Goal: Task Accomplishment & Management: Use online tool/utility

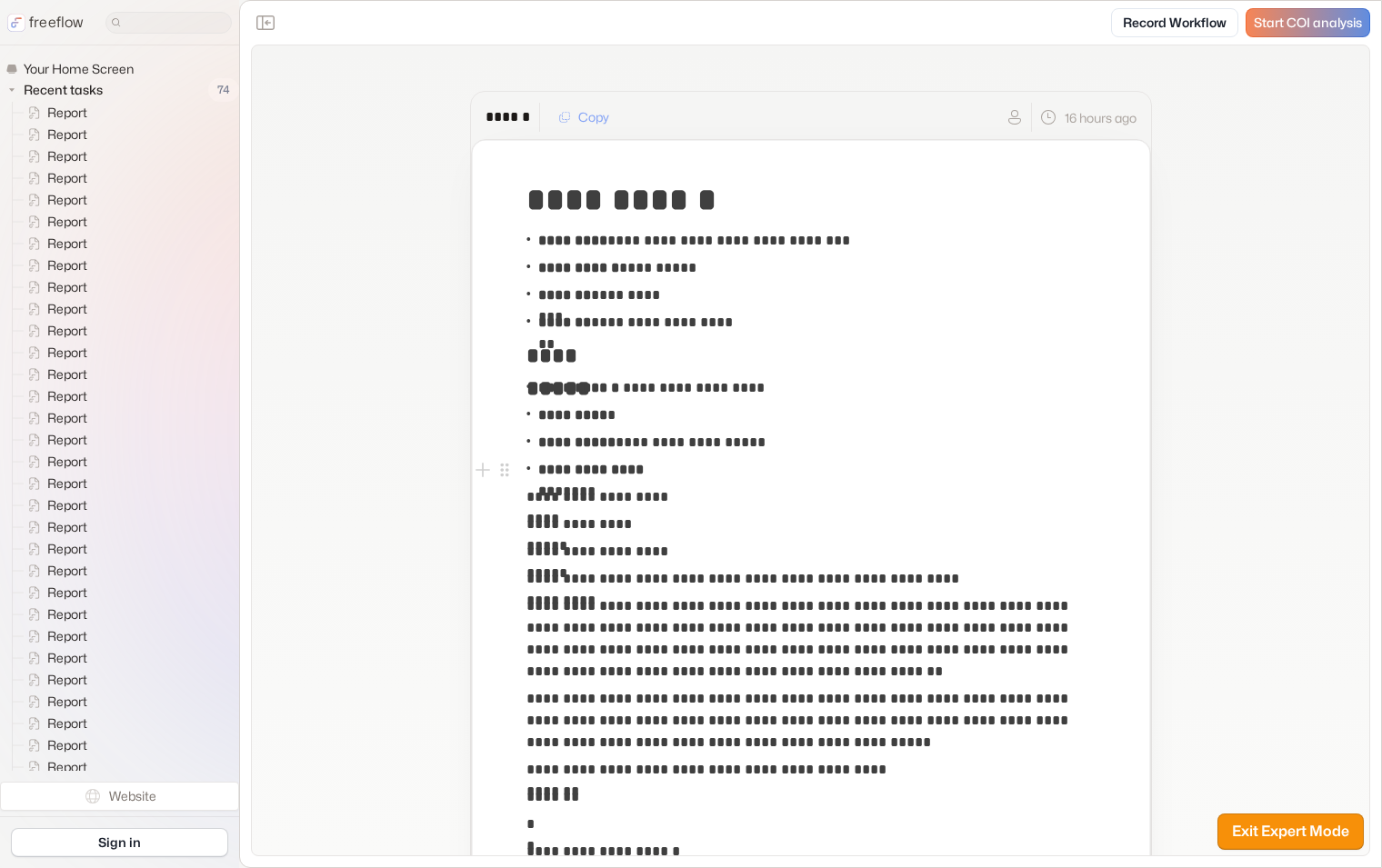
scroll to position [98, 0]
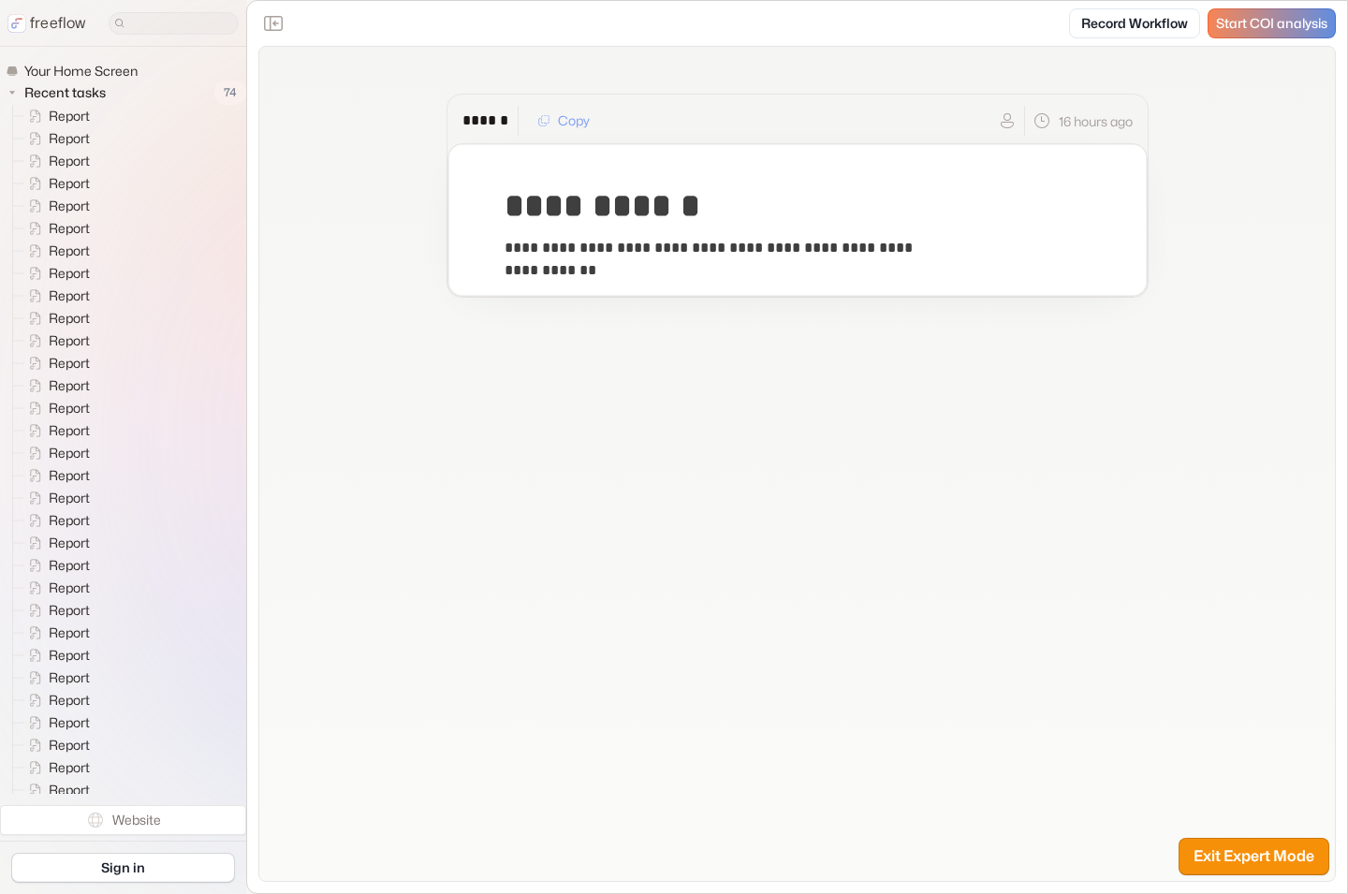
click at [353, 108] on div "**********" at bounding box center [797, 196] width 1076 height 298
click at [389, 271] on div "**********" at bounding box center [797, 196] width 1076 height 298
click at [377, 269] on div "**********" at bounding box center [797, 196] width 1076 height 298
click at [439, 636] on div "**********" at bounding box center [797, 464] width 1078 height 836
drag, startPoint x: 429, startPoint y: 630, endPoint x: 312, endPoint y: 755, distance: 170.9
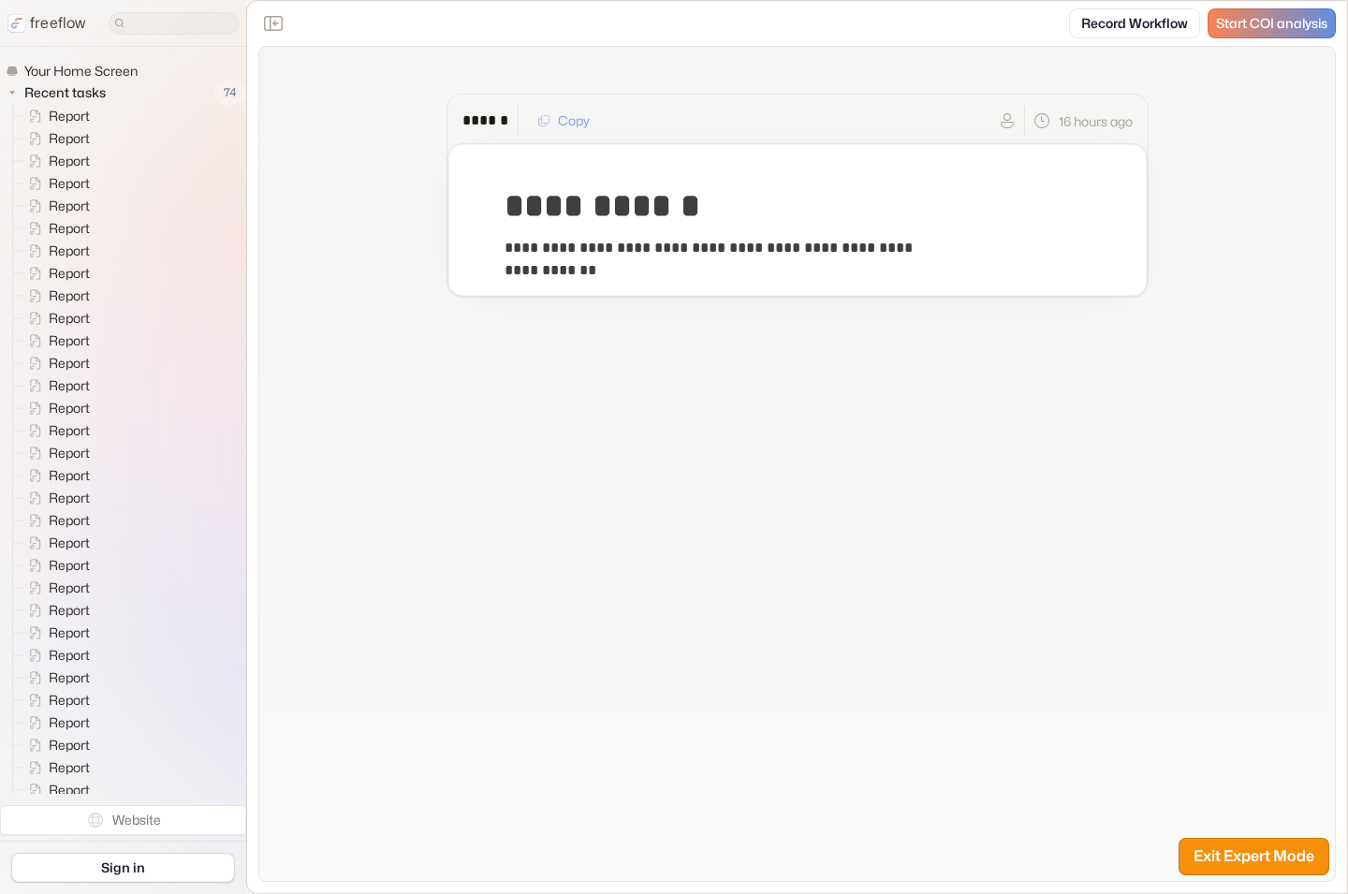
click at [429, 632] on div "**********" at bounding box center [797, 464] width 1078 height 836
click at [590, 635] on div "**********" at bounding box center [797, 464] width 1078 height 836
click at [334, 276] on div "**********" at bounding box center [797, 196] width 1076 height 298
click at [153, 863] on link "Sign in" at bounding box center [123, 868] width 224 height 30
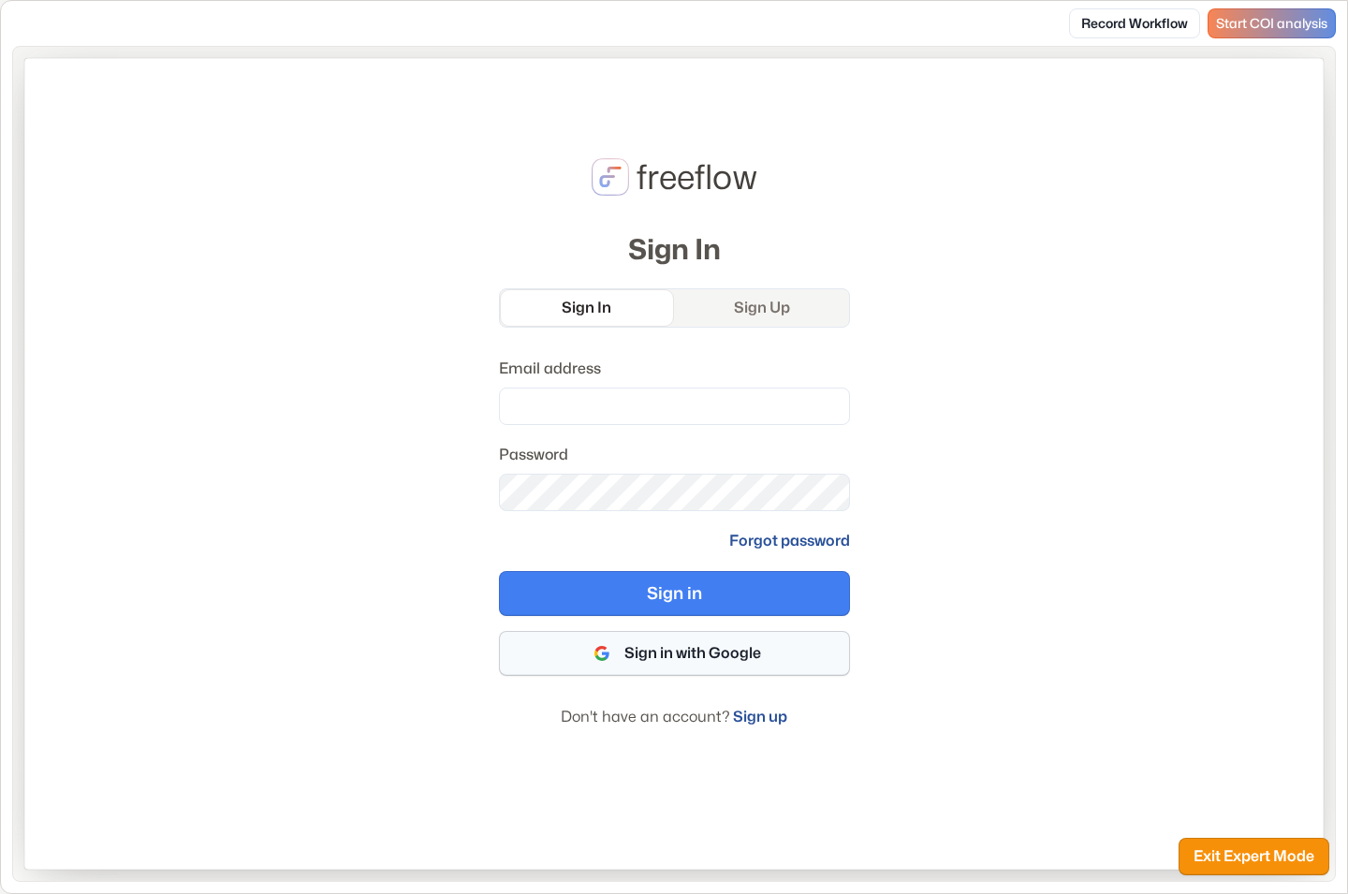
click at [656, 646] on button "Sign in with Google" at bounding box center [674, 653] width 351 height 45
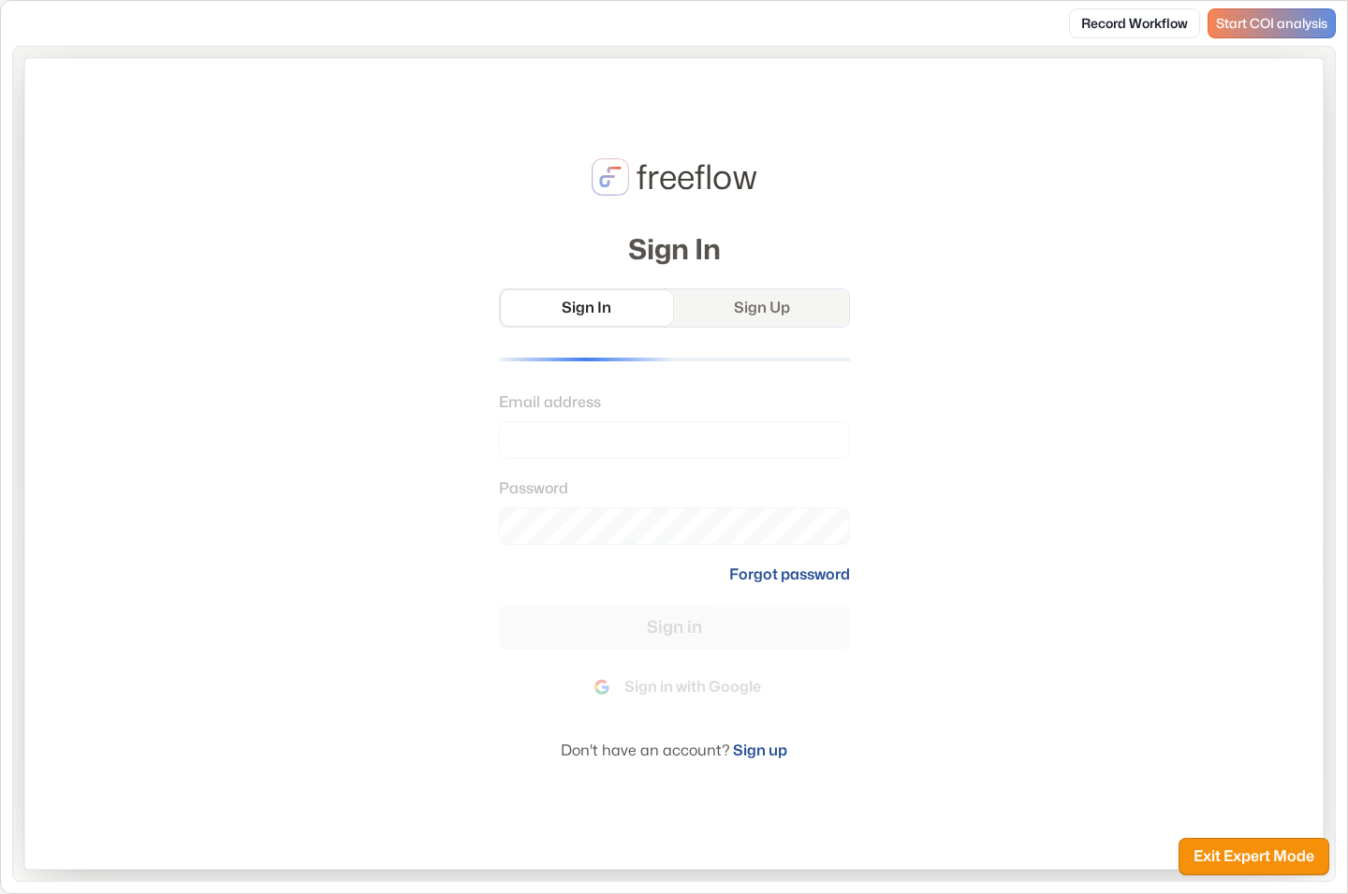
click at [426, 119] on div "freeflow Sign In Sign In Sign Up Email address Password Forgot password Sign in…" at bounding box center [673, 464] width 1299 height 812
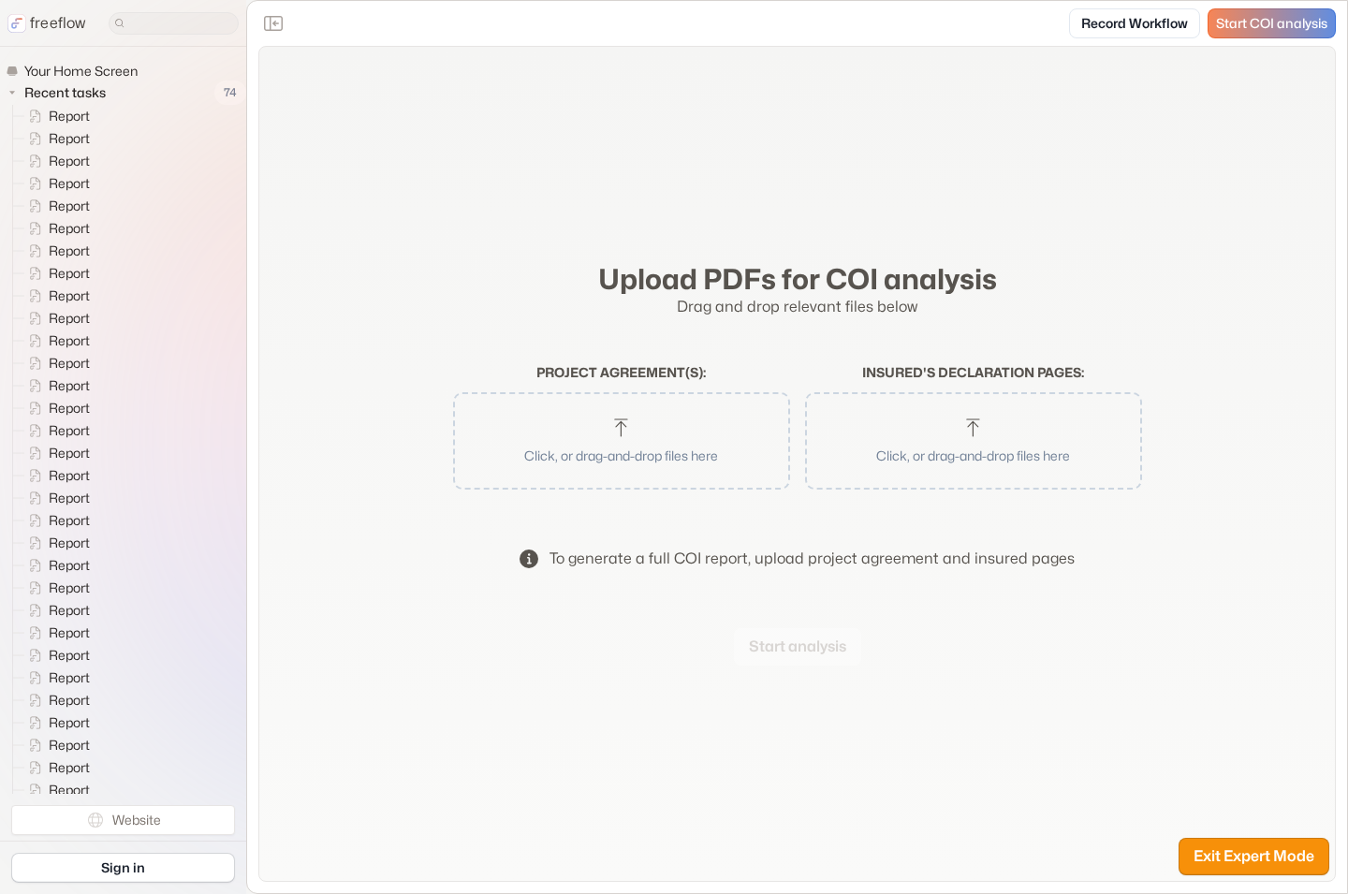
click at [430, 437] on div "Upload PDFs for COI analysis Drag and drop relevant files below Project agreeme…" at bounding box center [797, 464] width 1078 height 836
click at [123, 868] on link "Sign in" at bounding box center [123, 868] width 224 height 30
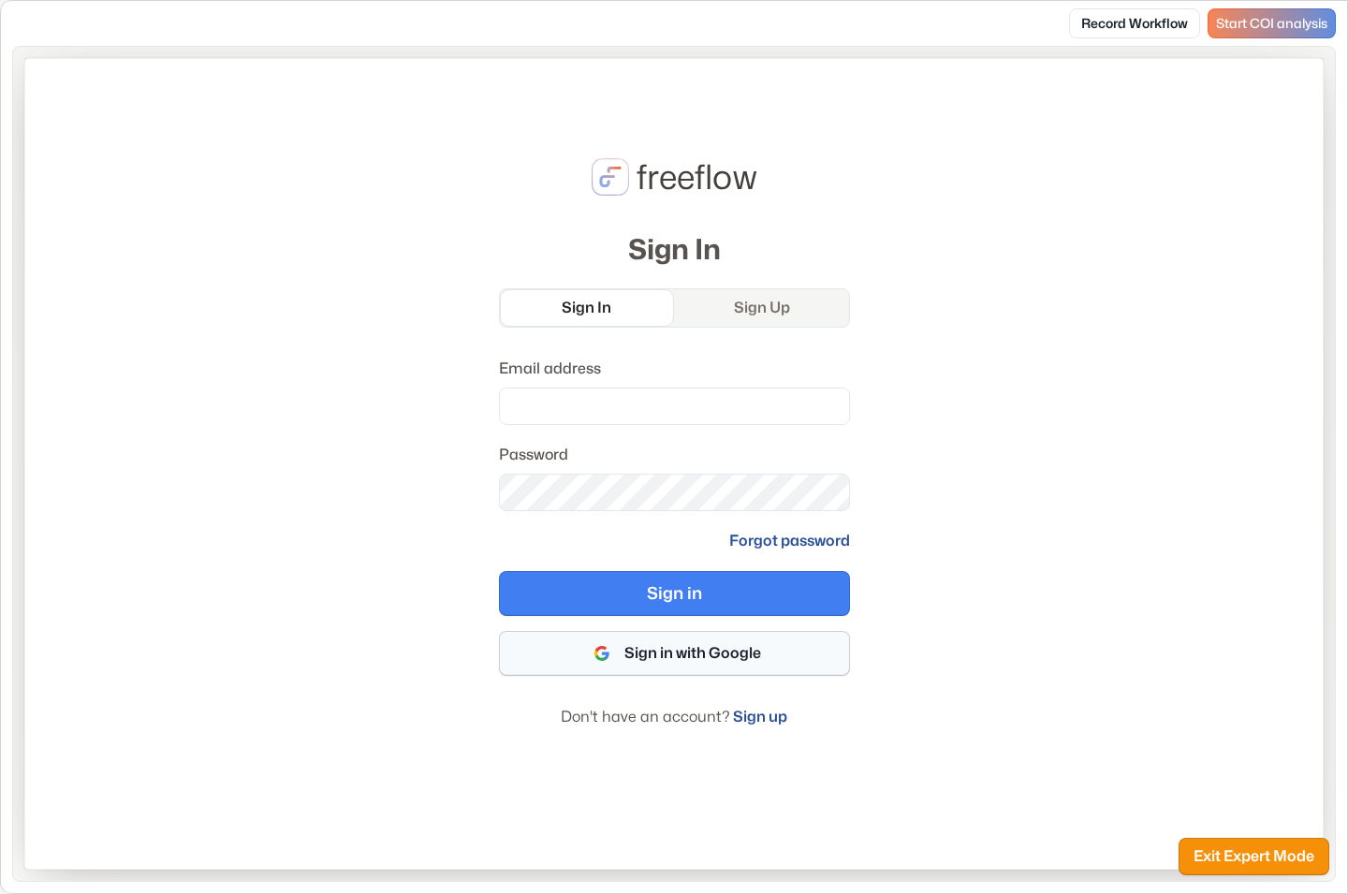
click at [572, 652] on button "Sign in with Google" at bounding box center [674, 653] width 351 height 45
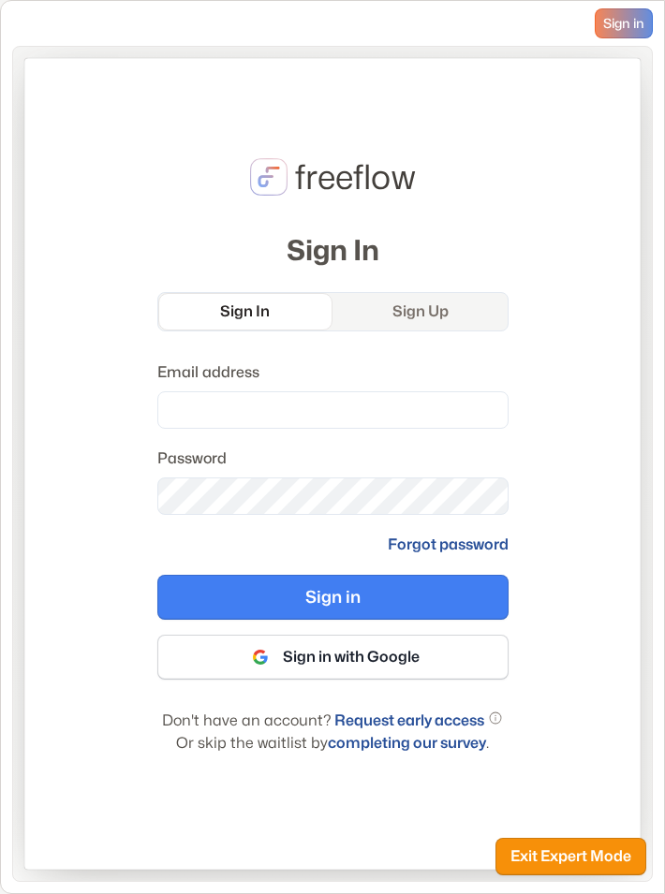
click at [390, 112] on div "freeflow Sign In Sign In Sign Up Email address Password Forgot password Sign in…" at bounding box center [332, 464] width 616 height 812
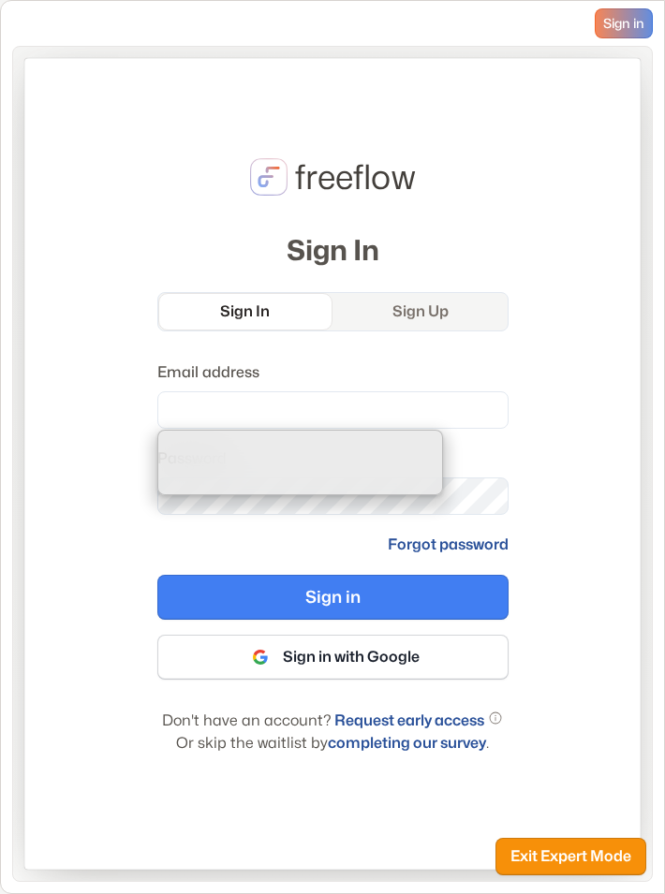
click at [382, 47] on div "freeflow Sign In Sign In Sign Up Email address Password Forgot password Sign in…" at bounding box center [332, 464] width 640 height 836
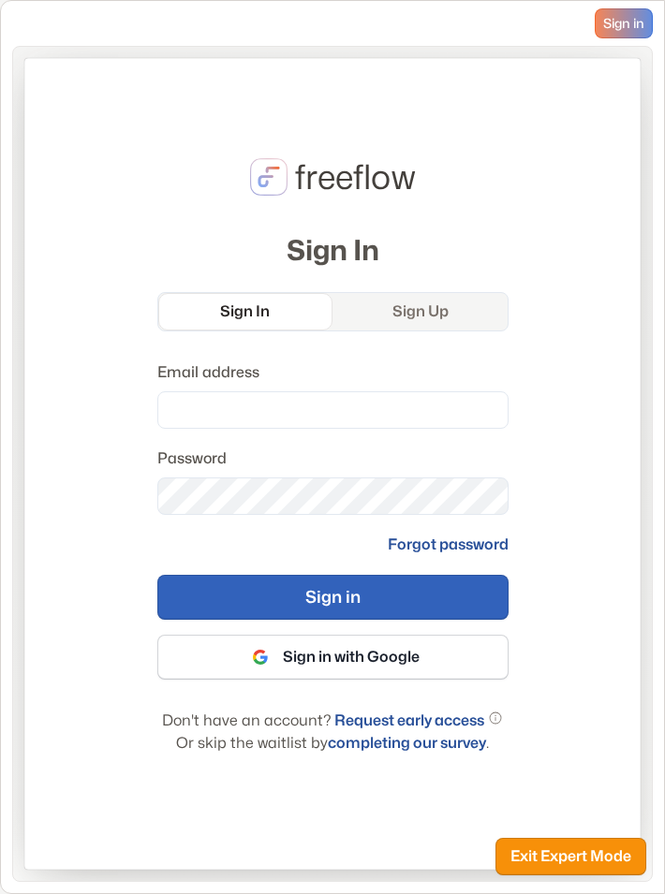
click at [271, 598] on button "Sign in" at bounding box center [332, 597] width 351 height 45
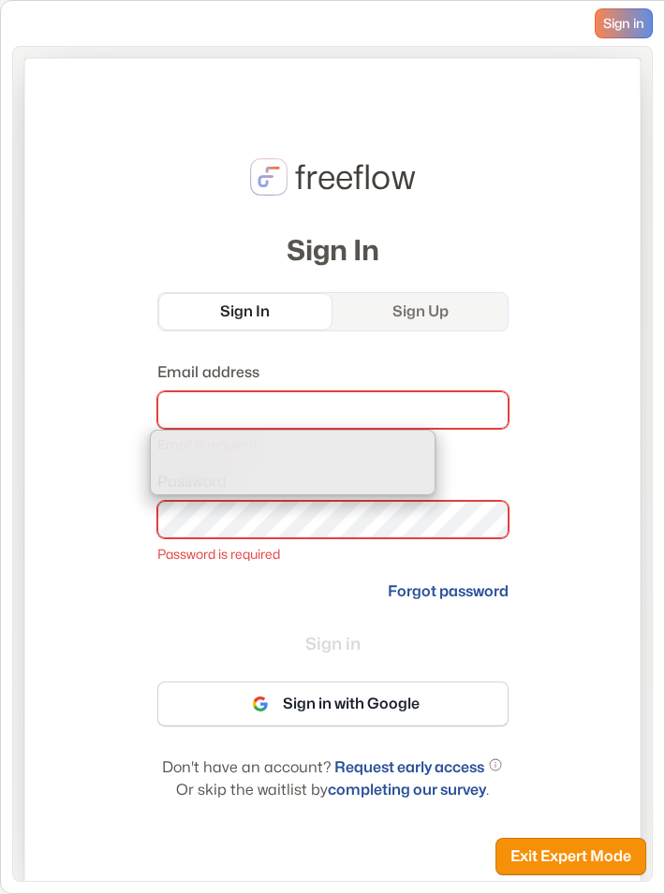
drag, startPoint x: 128, startPoint y: 594, endPoint x: 223, endPoint y: 648, distance: 108.6
click at [130, 594] on div "freeflow Sign In Sign In Sign Up Email address Email is required Password Passw…" at bounding box center [332, 476] width 616 height 837
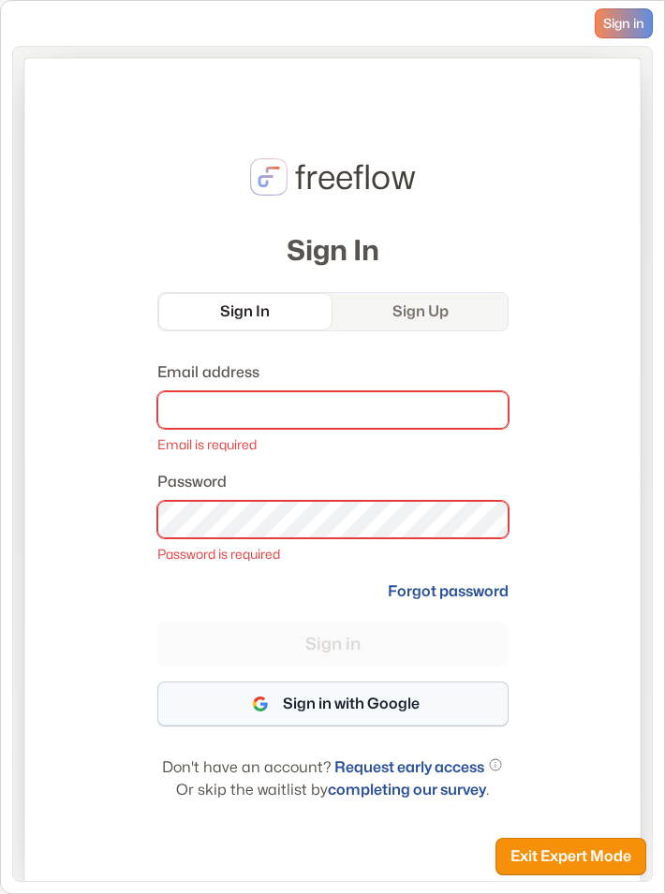
click at [263, 697] on icon "button" at bounding box center [260, 704] width 30 height 30
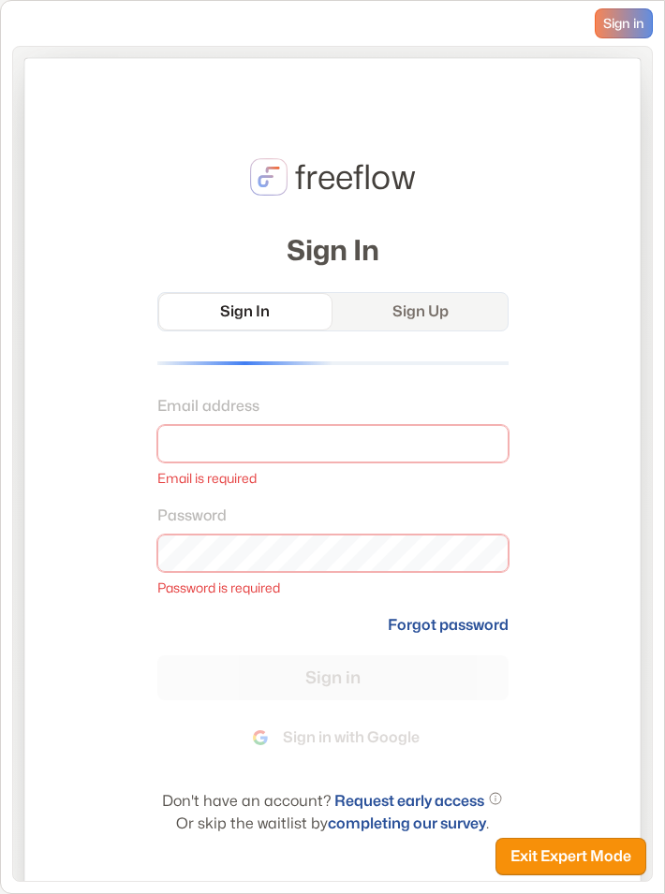
click at [303, 93] on div "freeflow Sign In Sign In Sign Up Email address Email is required Password Passw…" at bounding box center [332, 493] width 616 height 871
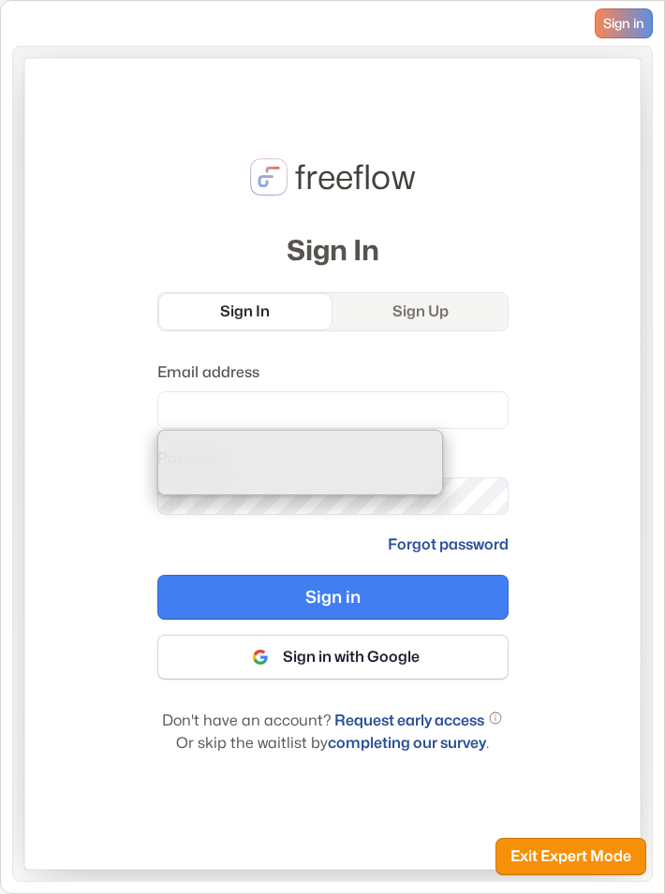
drag, startPoint x: 0, startPoint y: 0, endPoint x: 305, endPoint y: 94, distance: 319.2
click at [305, 94] on div "freeflow Sign In Sign In Sign Up Email address Password Forgot password Sign in…" at bounding box center [332, 464] width 616 height 812
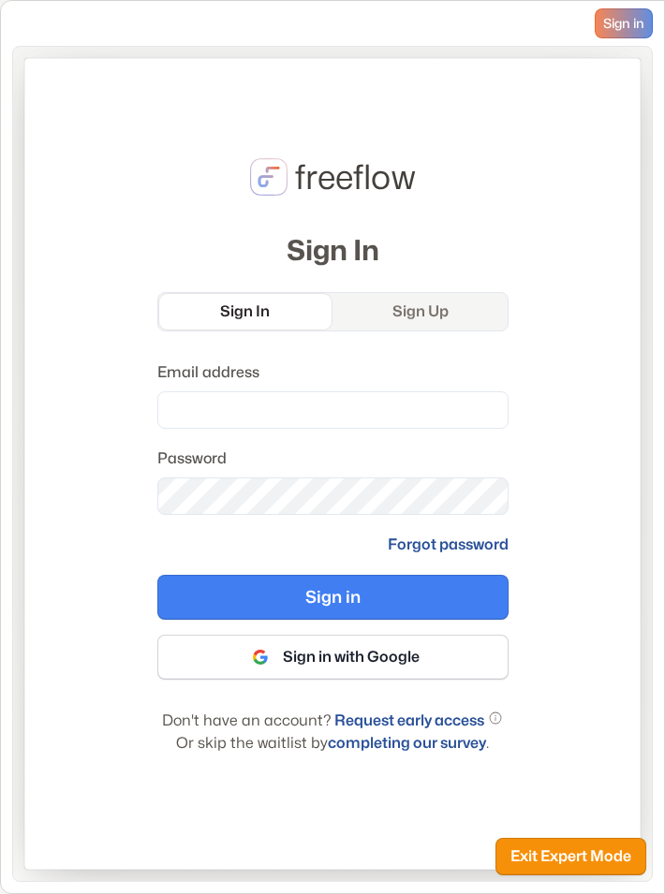
click at [453, 145] on div "freeflow Sign In Sign In Sign Up Email address Password Forgot password Sign in…" at bounding box center [332, 464] width 616 height 812
drag, startPoint x: 514, startPoint y: 65, endPoint x: 534, endPoint y: 53, distance: 22.6
click at [516, 66] on div "freeflow Sign In Sign In Sign Up Email address Password Forgot password Sign in…" at bounding box center [332, 464] width 616 height 812
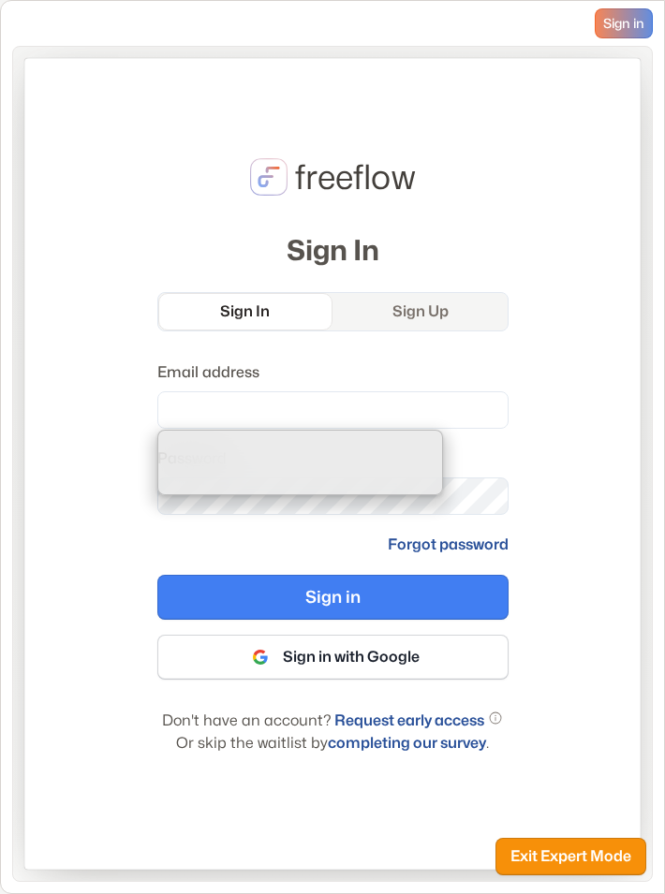
click at [400, 30] on div "Sign in" at bounding box center [332, 23] width 663 height 45
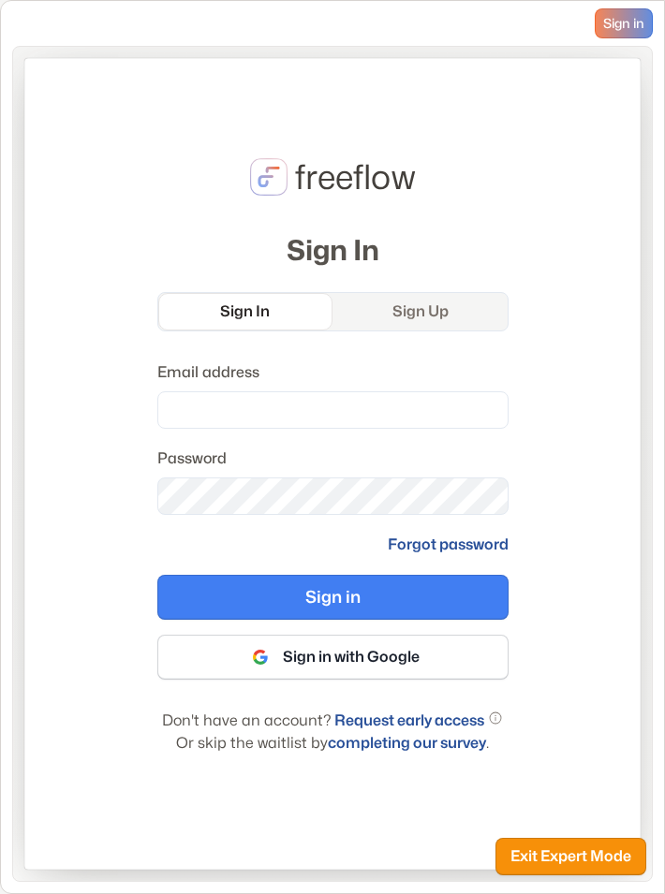
click at [399, 108] on div "freeflow Sign In Sign In Sign Up Email address Password Forgot password Sign in…" at bounding box center [332, 464] width 616 height 812
click at [565, 600] on div "freeflow Sign In Sign In Sign Up Email address Password Forgot password Sign in…" at bounding box center [332, 464] width 616 height 812
click at [443, 658] on button "Sign in with Google" at bounding box center [332, 657] width 351 height 45
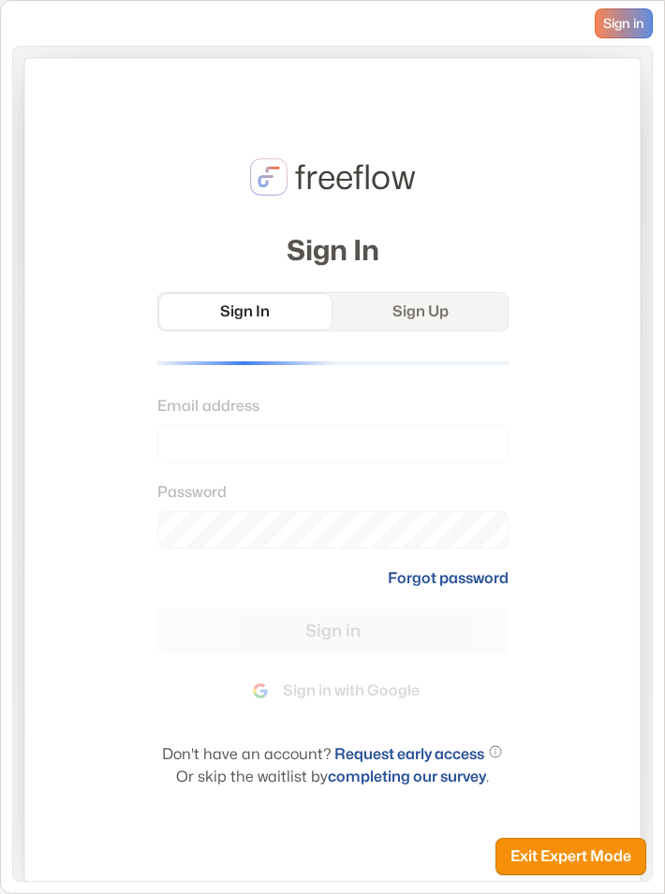
click at [529, 166] on div "freeflow Sign In Sign In Sign Up Email address Password Forgot password Sign in…" at bounding box center [332, 470] width 616 height 824
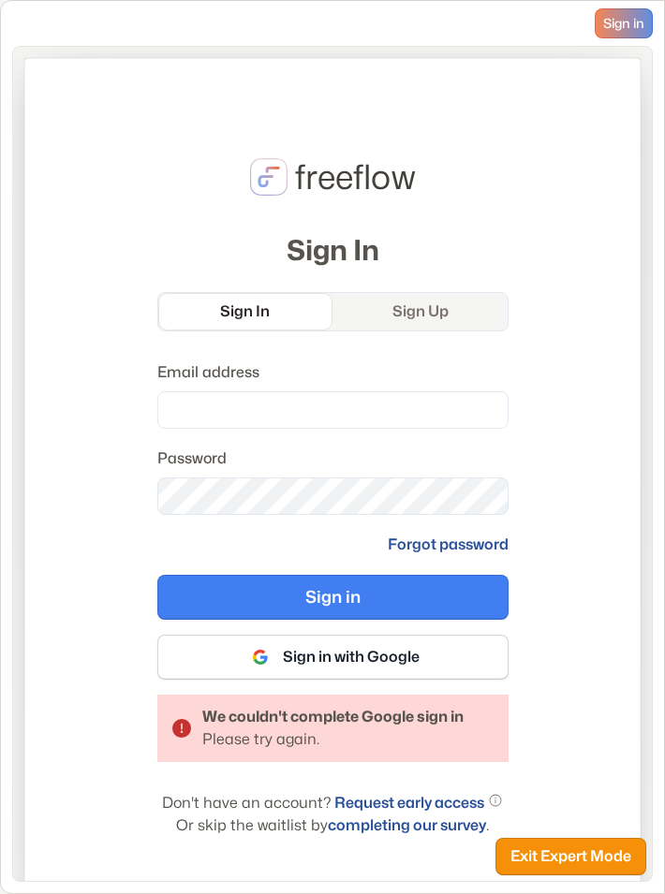
click at [579, 530] on div "freeflow Sign In Sign In Sign Up Email address Password Forgot password Sign in…" at bounding box center [332, 494] width 616 height 873
drag, startPoint x: 303, startPoint y: 711, endPoint x: 394, endPoint y: 726, distance: 92.0
click at [394, 726] on div "We couldn't complete Google sign in" at bounding box center [332, 717] width 261 height 22
click at [395, 726] on div "We couldn't complete Google sign in" at bounding box center [332, 717] width 261 height 22
click at [543, 844] on button "Exit Expert Mode" at bounding box center [570, 856] width 151 height 37
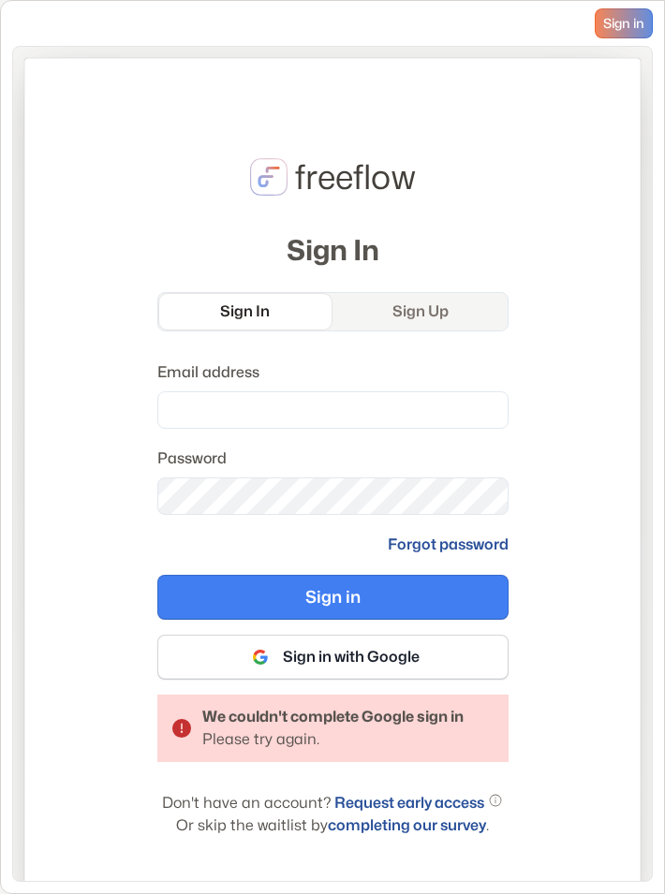
click at [625, 357] on div "freeflow Sign In Sign In Sign Up Email address Password Forgot password Sign in…" at bounding box center [332, 494] width 616 height 873
click at [485, 21] on div "Sign in" at bounding box center [332, 23] width 663 height 45
drag, startPoint x: 480, startPoint y: 79, endPoint x: 471, endPoint y: 67, distance: 14.6
click at [478, 73] on div "freeflow Sign In Sign In Sign Up Email address Password Forgot password Sign in…" at bounding box center [332, 494] width 616 height 873
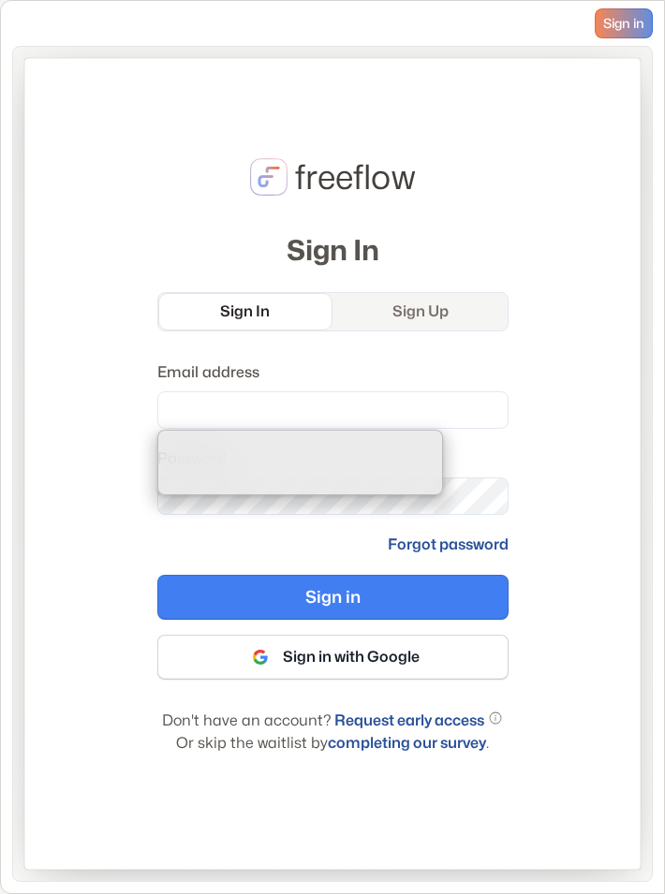
click at [550, 200] on div "freeflow Sign In Sign In Sign Up Email address Password Forgot password Sign in…" at bounding box center [332, 464] width 616 height 812
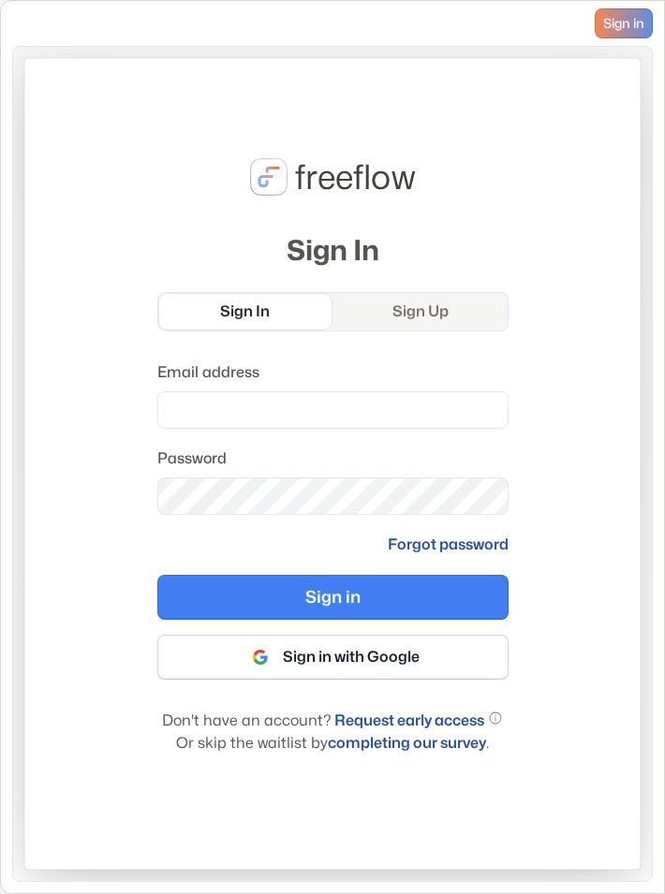
click at [494, 97] on div "freeflow Sign In Sign In Sign Up Email address Password Forgot password Sign in…" at bounding box center [332, 464] width 616 height 812
click at [553, 190] on div "freeflow Sign In Sign In Sign Up Email address Password Forgot password Sign in…" at bounding box center [332, 464] width 616 height 812
drag, startPoint x: 663, startPoint y: 141, endPoint x: 647, endPoint y: 170, distance: 33.1
click at [665, 147] on html "Sign in freeflow Sign In Sign In Sign Up Email address Password Forgot password…" at bounding box center [332, 447] width 665 height 894
click at [446, 249] on div "Sign In Sign In Sign Up" at bounding box center [332, 281] width 351 height 99
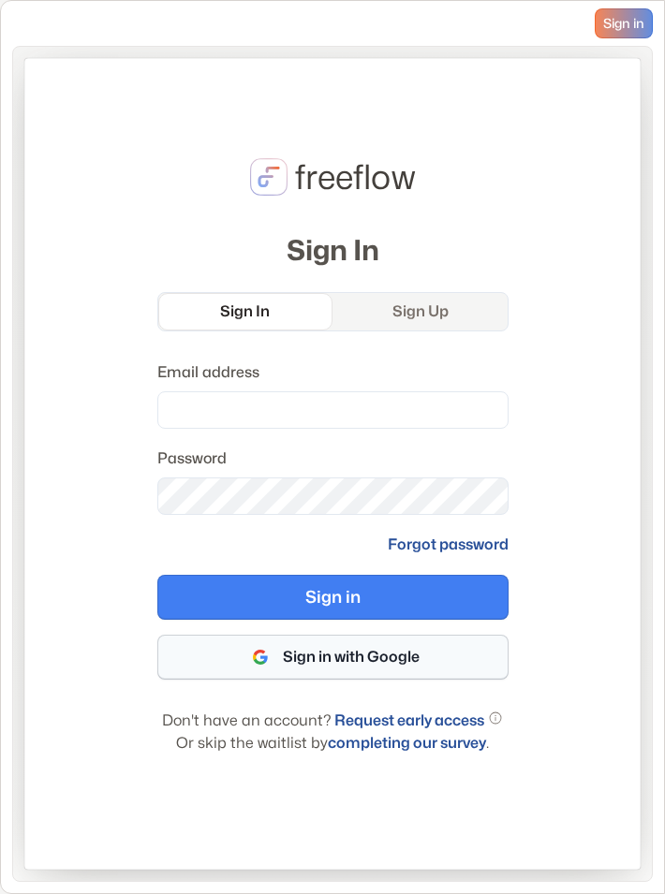
click at [319, 656] on button "Sign in with Google" at bounding box center [332, 657] width 351 height 45
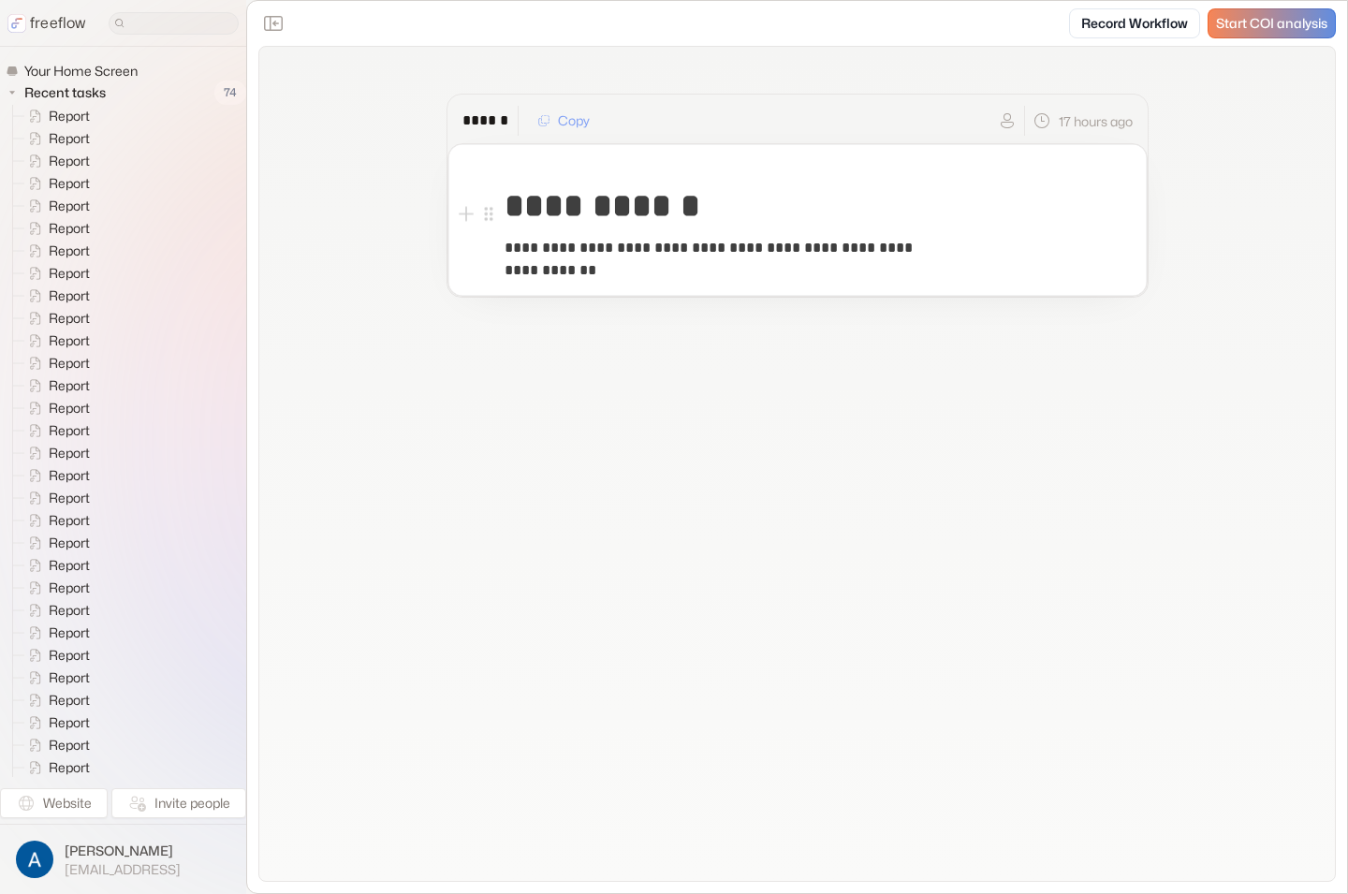
drag, startPoint x: 374, startPoint y: 221, endPoint x: 389, endPoint y: 209, distance: 19.3
click at [374, 219] on div "**********" at bounding box center [797, 196] width 1076 height 298
